Goal: Information Seeking & Learning: Find specific fact

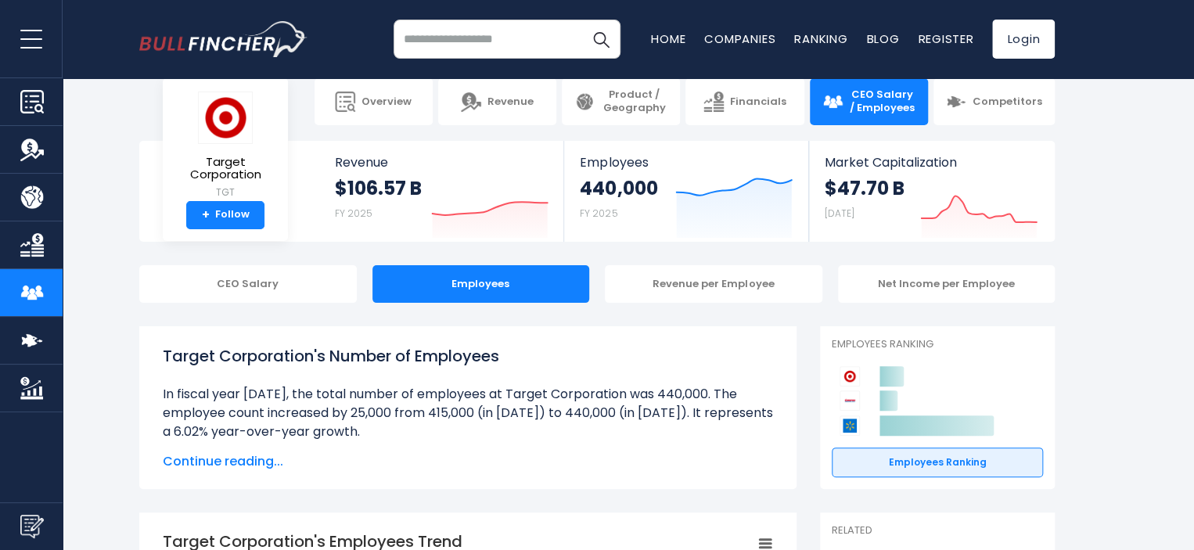
scroll to position [22, 0]
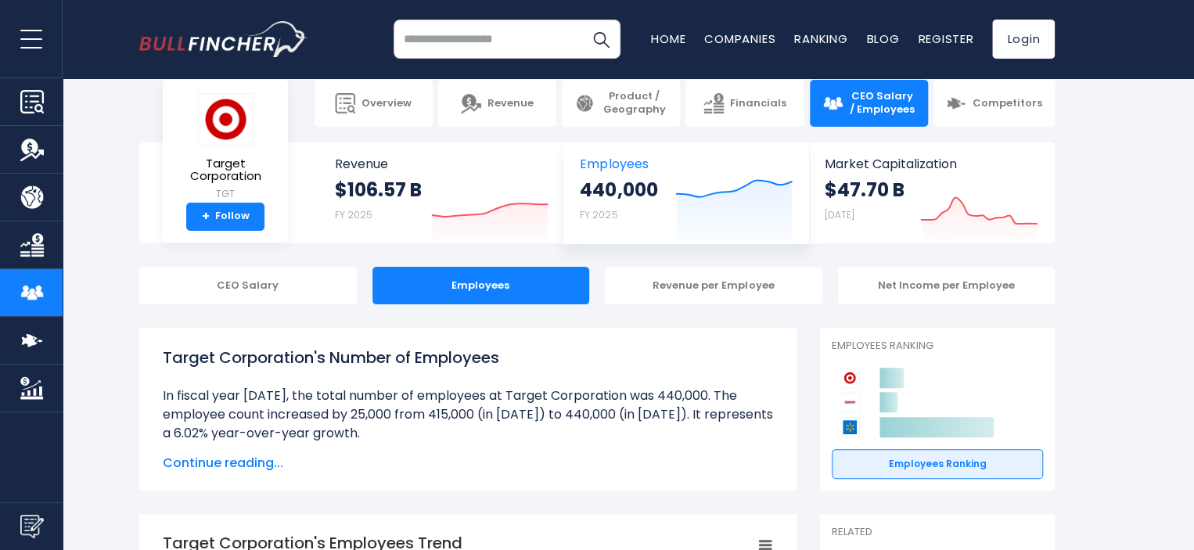
click at [619, 190] on strong "440,000" at bounding box center [618, 190] width 77 height 24
click at [600, 182] on strong "440,000" at bounding box center [618, 190] width 77 height 24
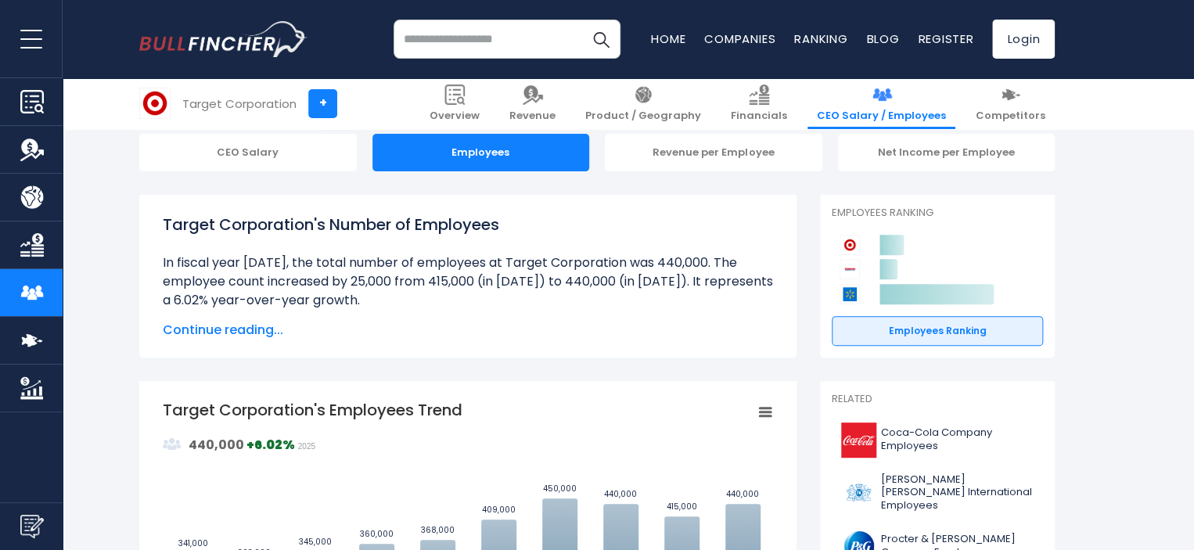
scroll to position [153, 0]
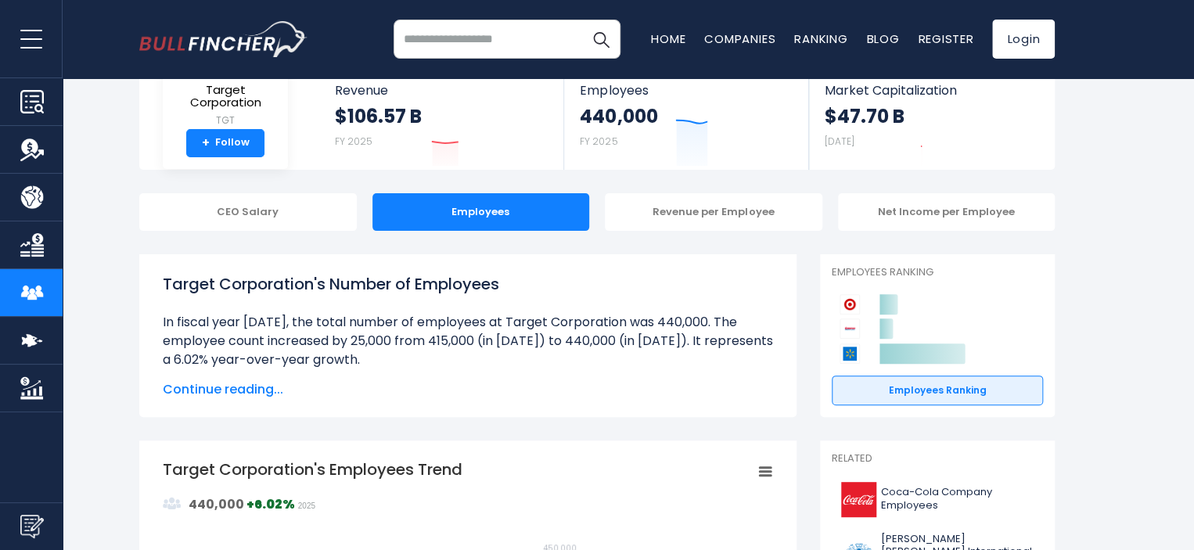
scroll to position [97, 0]
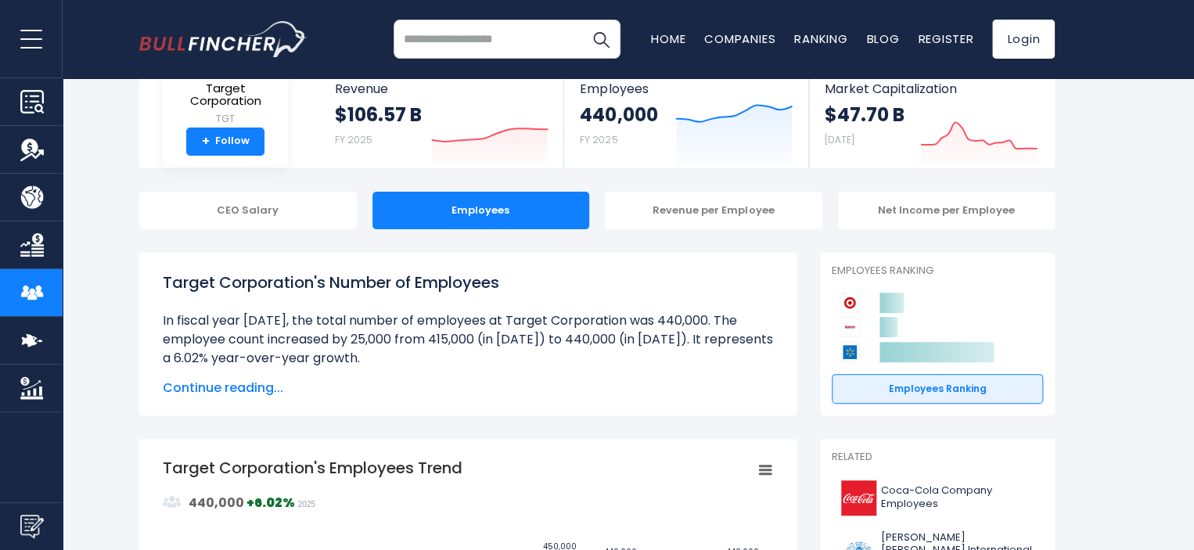
click at [252, 389] on span "Continue reading..." at bounding box center [468, 388] width 610 height 19
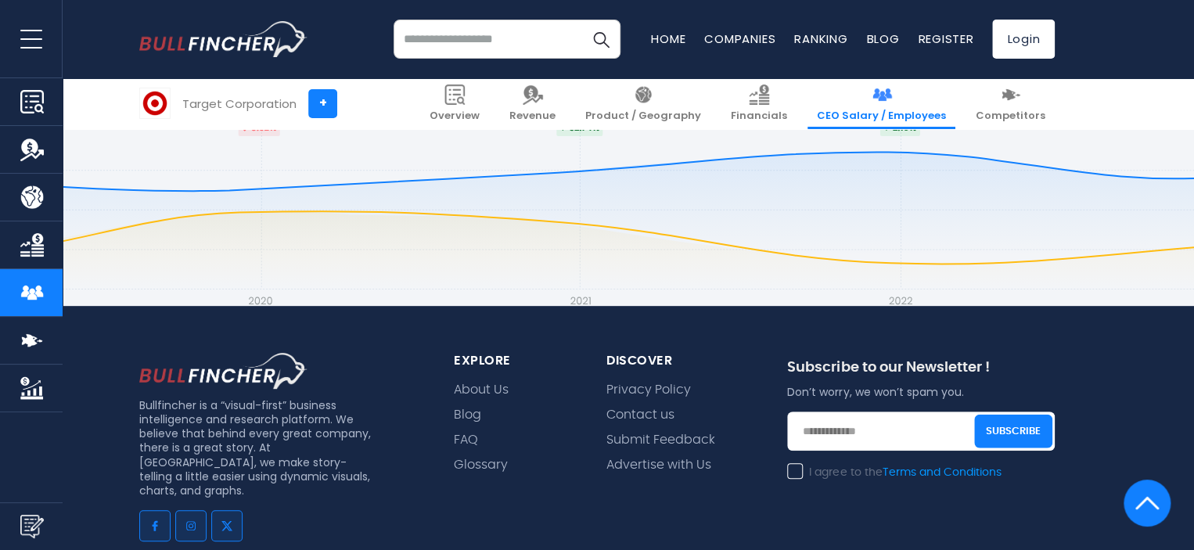
scroll to position [3388, 0]
